Goal: Complete application form: Fill out and submit a form for a specific purpose

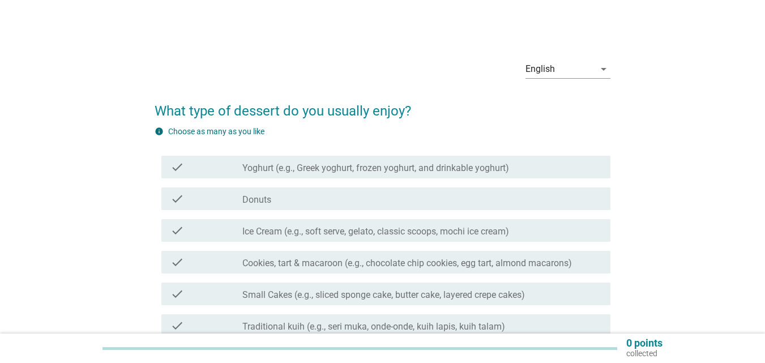
scroll to position [172, 0]
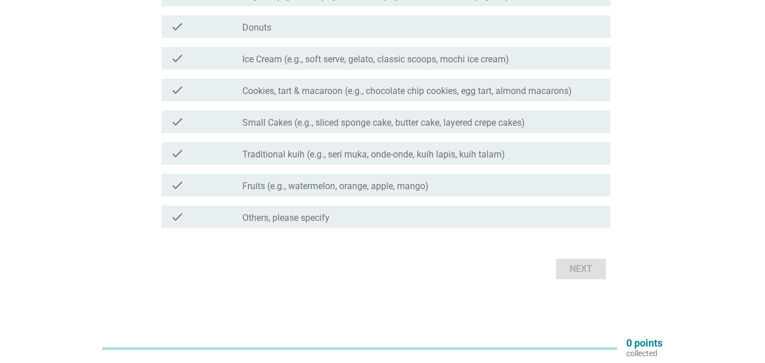
click at [383, 186] on label "Fruits (e.g., watermelon, orange, apple, mango)" at bounding box center [335, 186] width 186 height 11
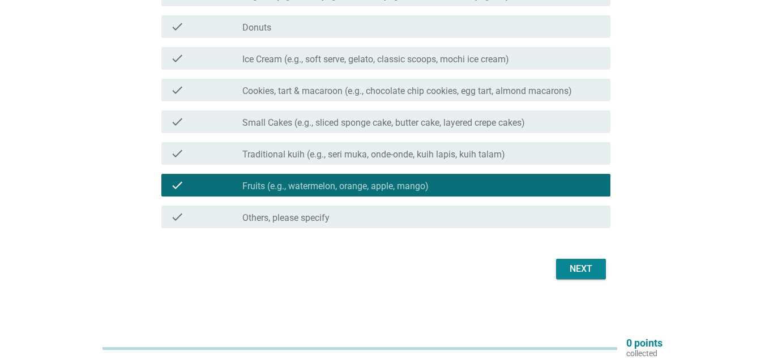
click at [587, 270] on div "Next" at bounding box center [581, 269] width 32 height 14
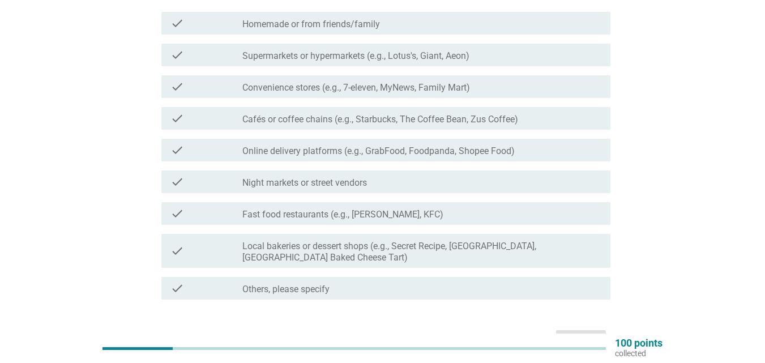
scroll to position [0, 0]
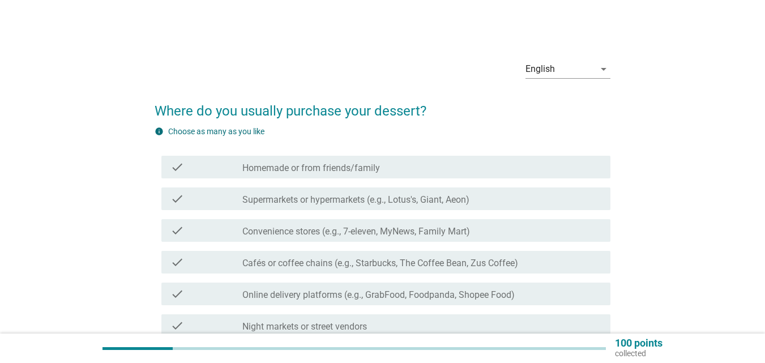
click at [429, 171] on div "check_box_outline_blank Homemade or from friends/family" at bounding box center [421, 167] width 359 height 14
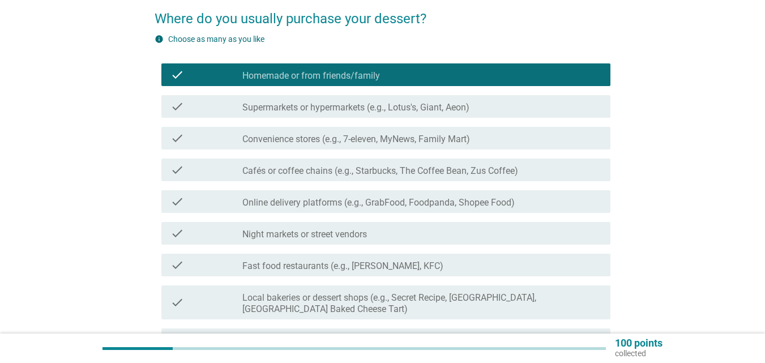
scroll to position [215, 0]
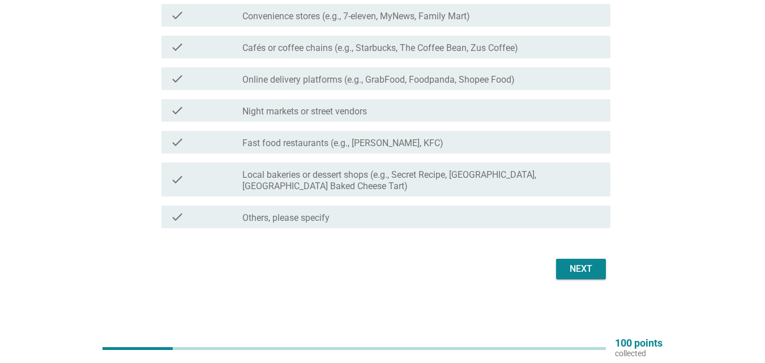
click at [594, 270] on div "Next" at bounding box center [581, 269] width 32 height 14
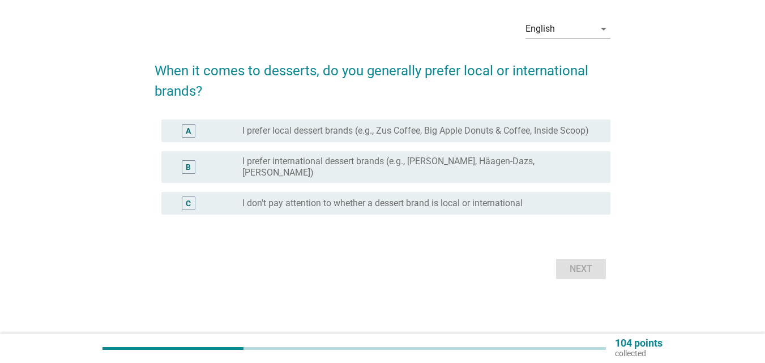
scroll to position [0, 0]
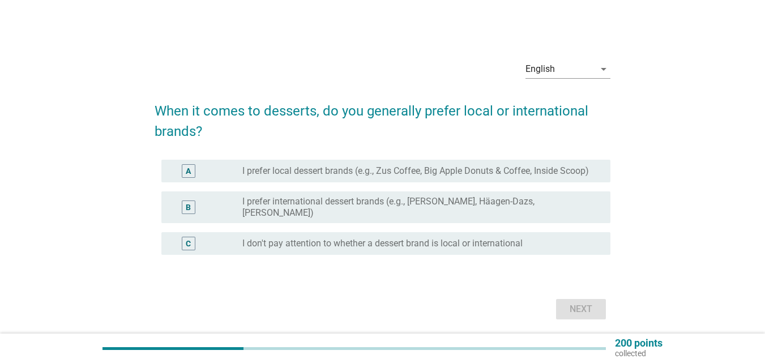
click at [441, 246] on label "I don't pay attention to whether a dessert brand is local or international" at bounding box center [382, 243] width 280 height 11
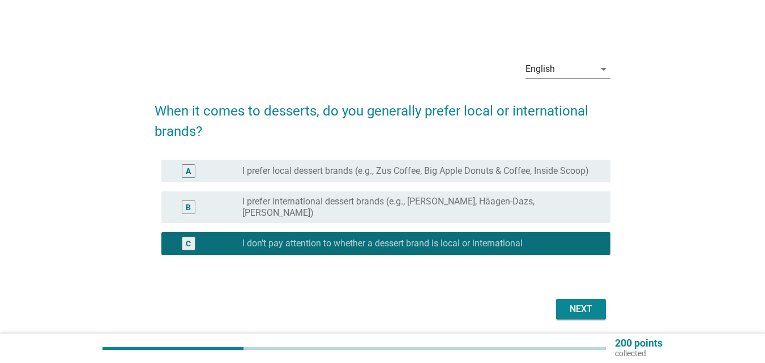
click at [584, 318] on button "Next" at bounding box center [581, 309] width 50 height 20
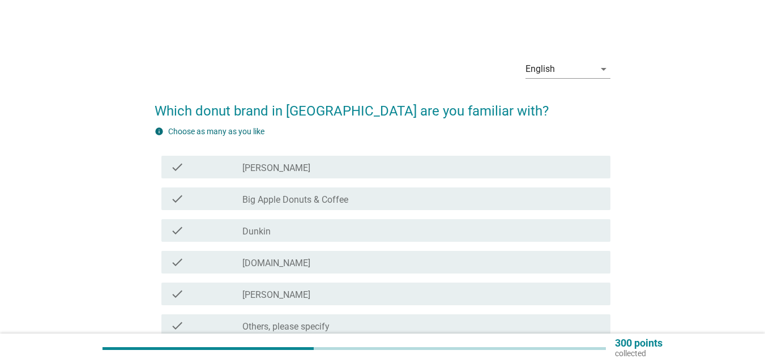
click at [398, 219] on div "check check_box_outline_blank Dunkin" at bounding box center [385, 230] width 449 height 23
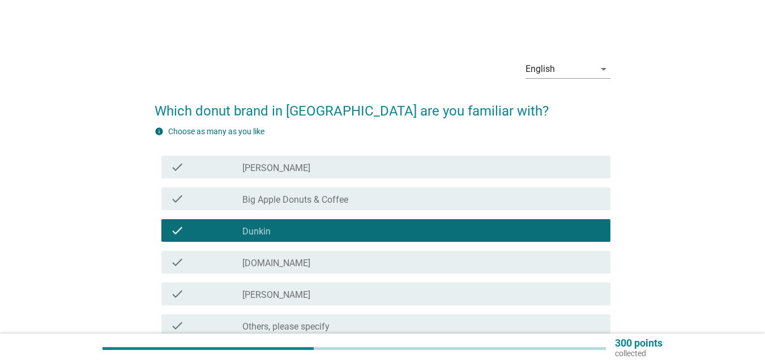
click at [402, 198] on div "check_box_outline_blank Big Apple Donuts & Coffee" at bounding box center [421, 199] width 359 height 14
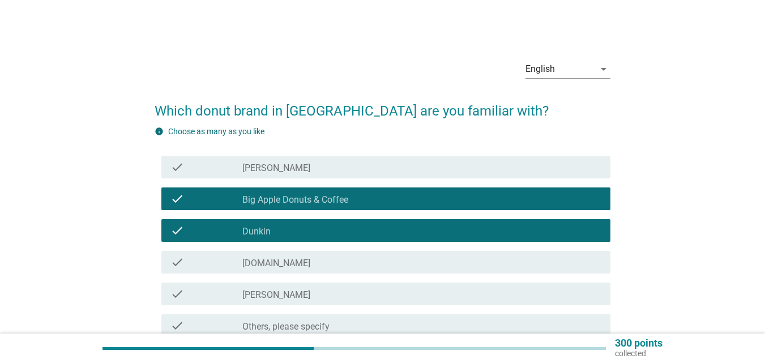
click at [398, 250] on div "check check_box_outline_blank [DOMAIN_NAME]" at bounding box center [383, 262] width 456 height 32
click at [389, 258] on div "check_box_outline_blank [DOMAIN_NAME]" at bounding box center [421, 262] width 359 height 14
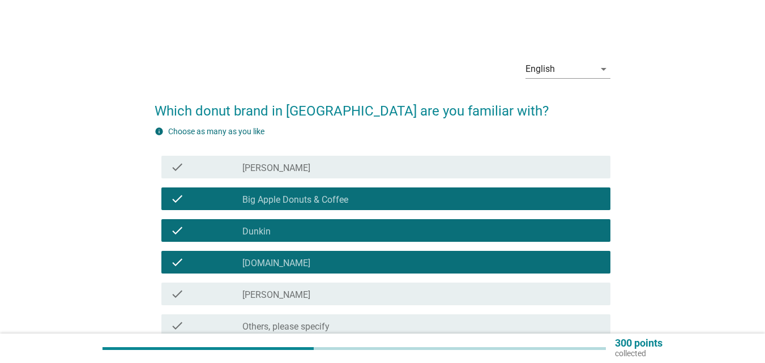
scroll to position [109, 0]
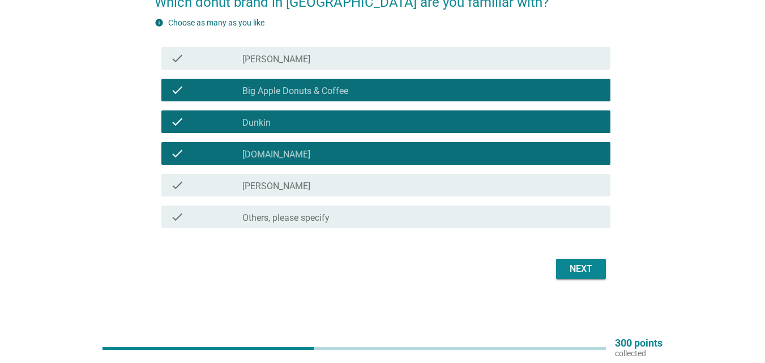
click at [568, 259] on button "Next" at bounding box center [581, 269] width 50 height 20
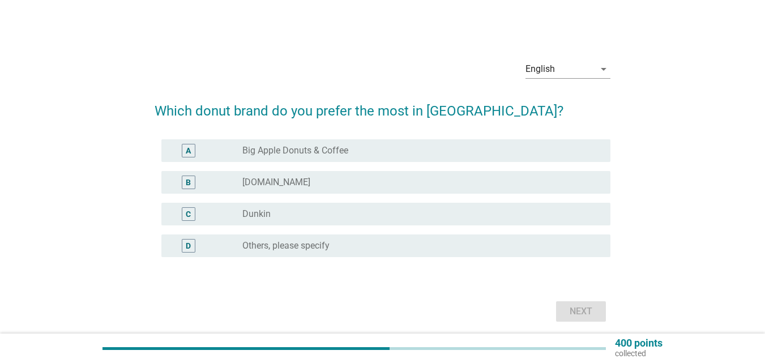
click at [423, 150] on div "radio_button_unchecked Big Apple Donuts & Coffee" at bounding box center [417, 150] width 350 height 11
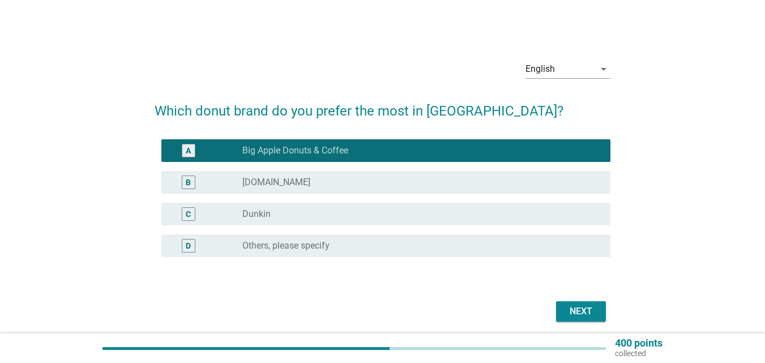
click at [423, 170] on div "B radio_button_unchecked [DOMAIN_NAME]" at bounding box center [383, 183] width 456 height 32
click at [423, 190] on div "B radio_button_unchecked [DOMAIN_NAME]" at bounding box center [385, 182] width 449 height 23
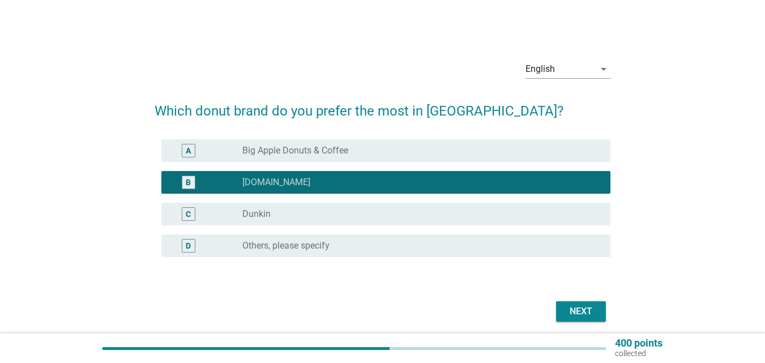
click at [418, 202] on div "C radio_button_unchecked Dunkin" at bounding box center [383, 214] width 456 height 32
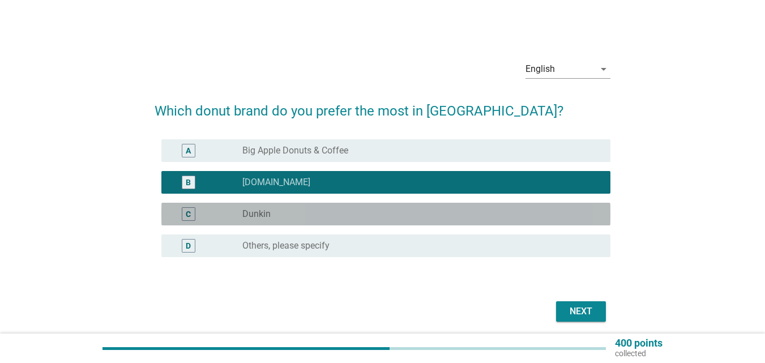
click at [416, 220] on div "radio_button_unchecked Dunkin" at bounding box center [421, 214] width 359 height 14
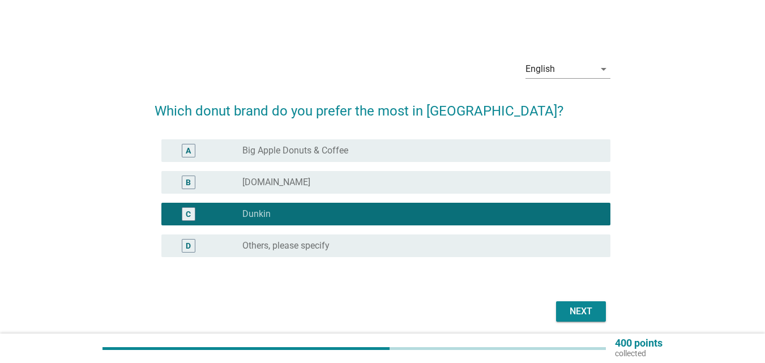
click at [402, 156] on div "radio_button_unchecked Big Apple Donuts & Coffee" at bounding box center [421, 151] width 359 height 14
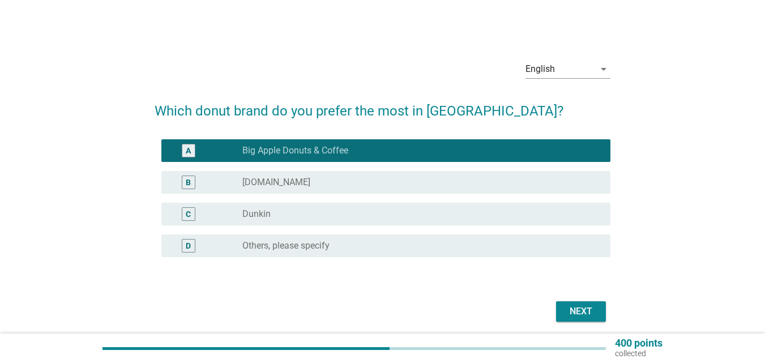
click at [477, 182] on div "radio_button_unchecked [DOMAIN_NAME]" at bounding box center [417, 182] width 350 height 11
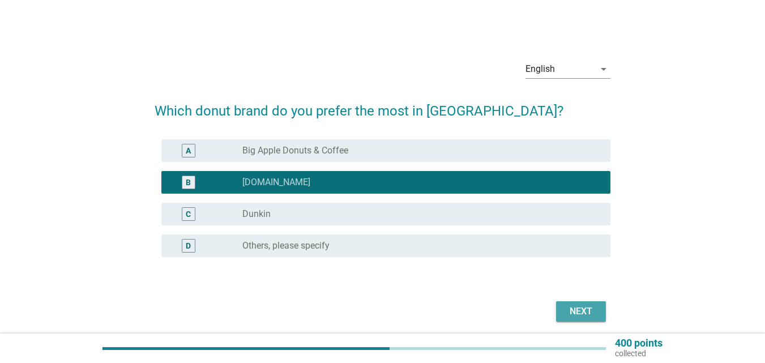
click at [592, 315] on div "Next" at bounding box center [581, 312] width 32 height 14
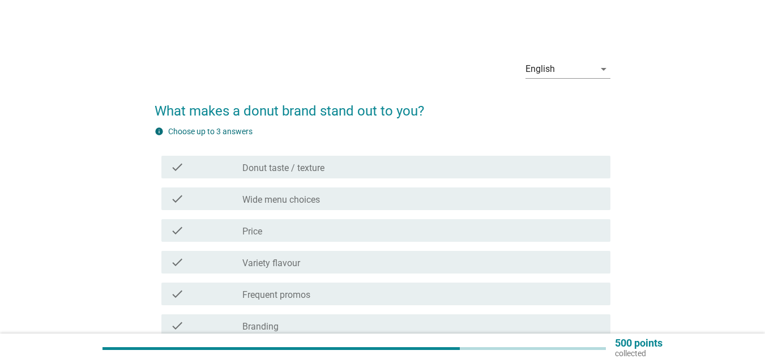
click at [470, 233] on div "check_box_outline_blank Price" at bounding box center [421, 231] width 359 height 14
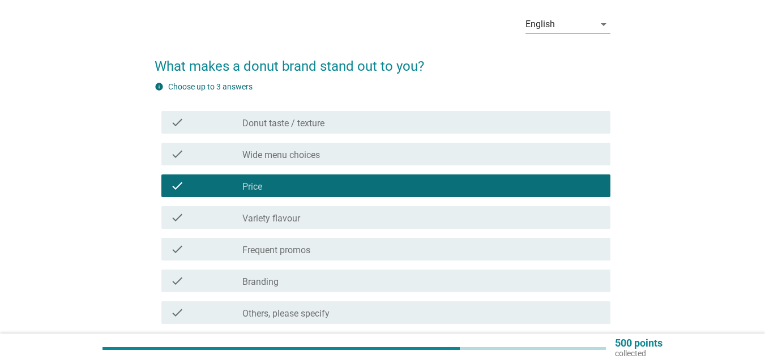
scroll to position [113, 0]
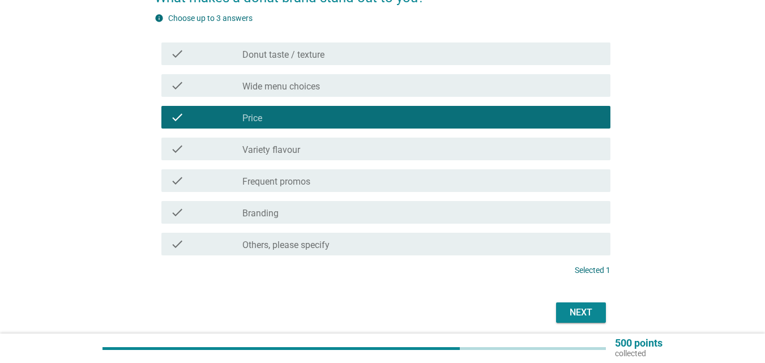
click at [570, 312] on div "Next" at bounding box center [581, 313] width 32 height 14
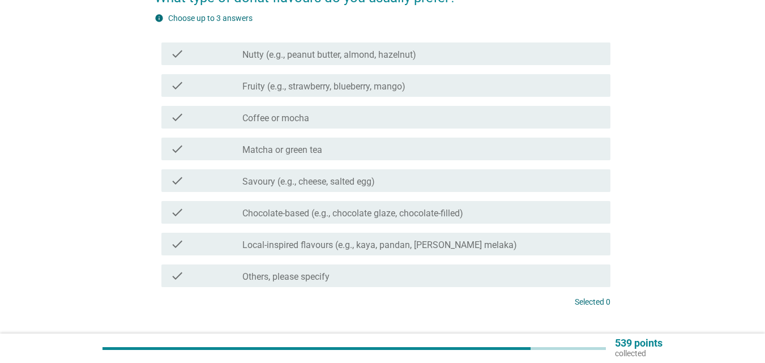
scroll to position [0, 0]
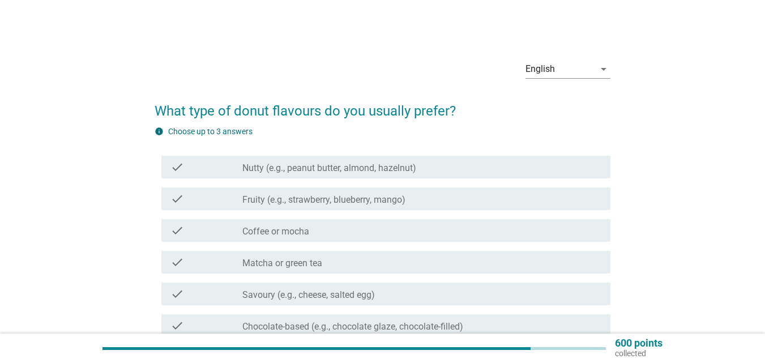
click at [434, 162] on div "check_box_outline_blank Nutty (e.g., peanut butter, almond, hazelnut)" at bounding box center [421, 167] width 359 height 14
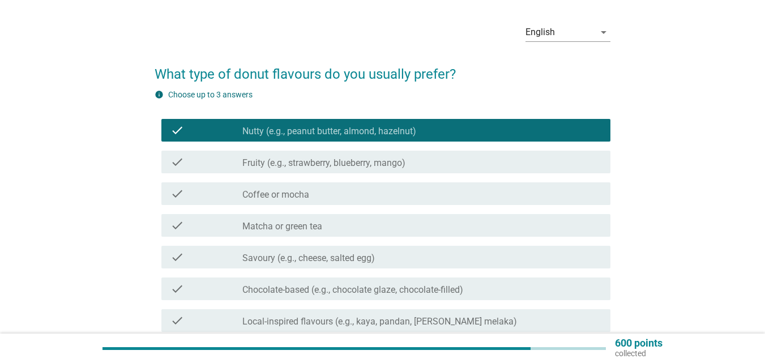
scroll to position [57, 0]
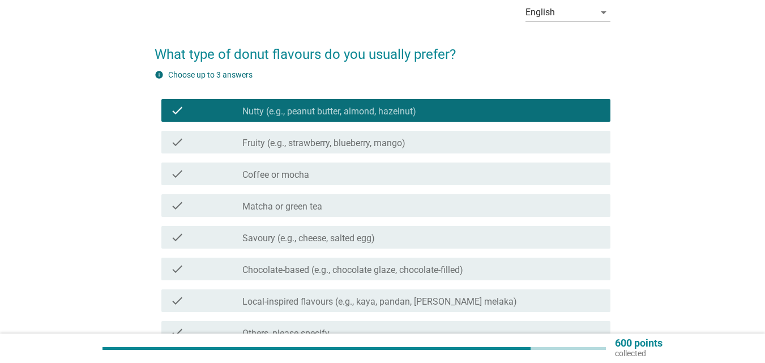
click at [416, 264] on div "check_box_outline_blank Chocolate-based (e.g., chocolate glaze, chocolate-fille…" at bounding box center [421, 269] width 359 height 14
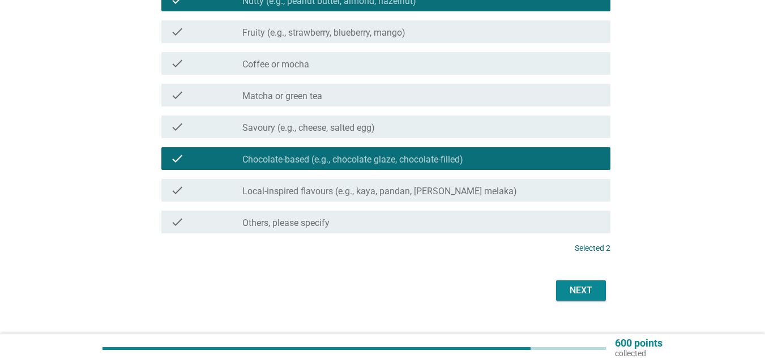
scroll to position [170, 0]
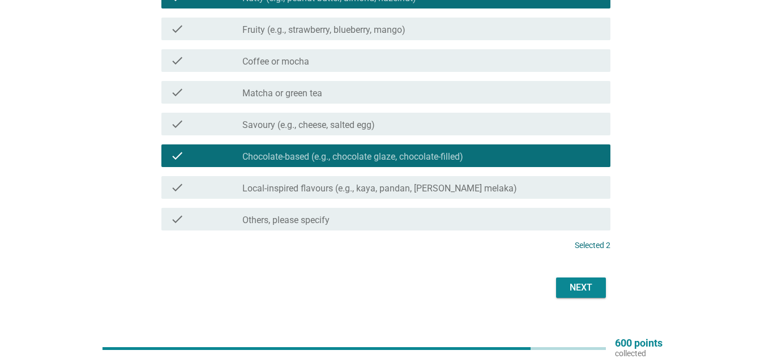
click at [575, 290] on div "Next" at bounding box center [581, 288] width 32 height 14
